Goal: Task Accomplishment & Management: Manage account settings

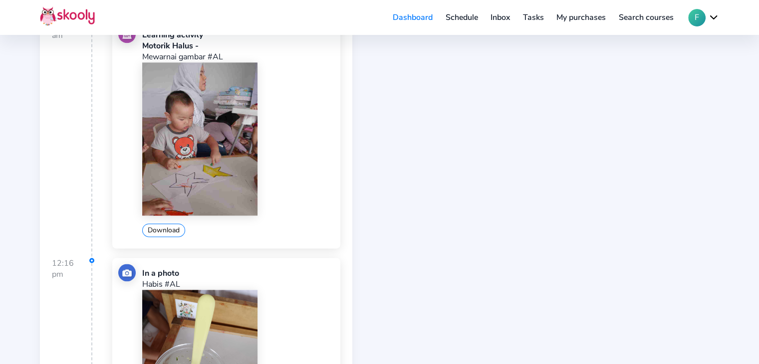
scroll to position [1699, 0]
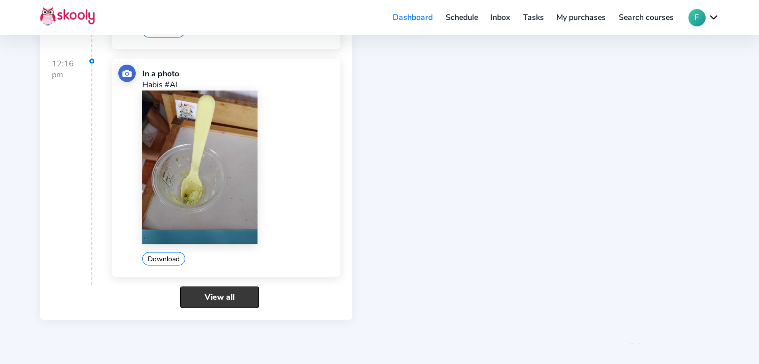
click at [230, 293] on link "View all" at bounding box center [219, 296] width 79 height 21
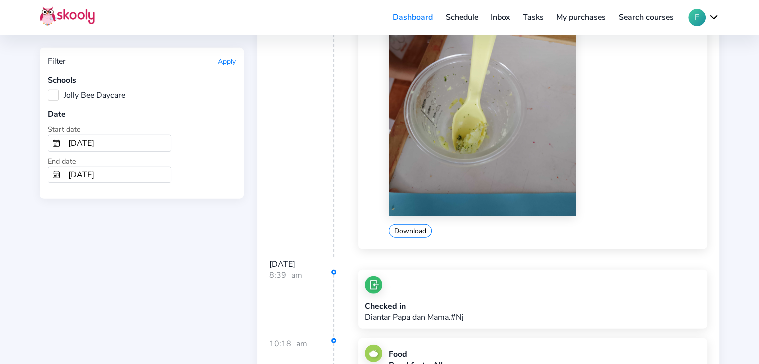
scroll to position [2195, 0]
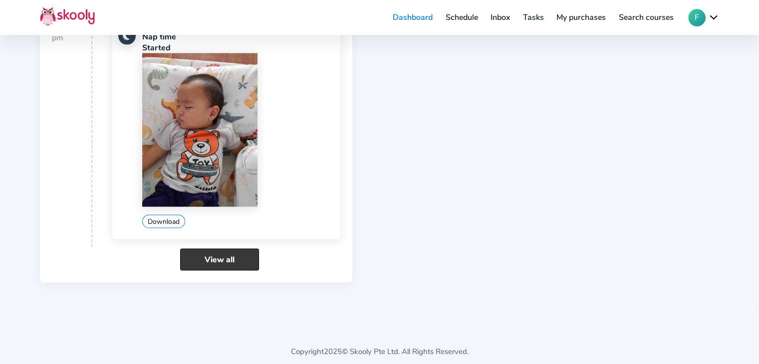
scroll to position [1865, 0]
